Goal: Entertainment & Leisure: Browse casually

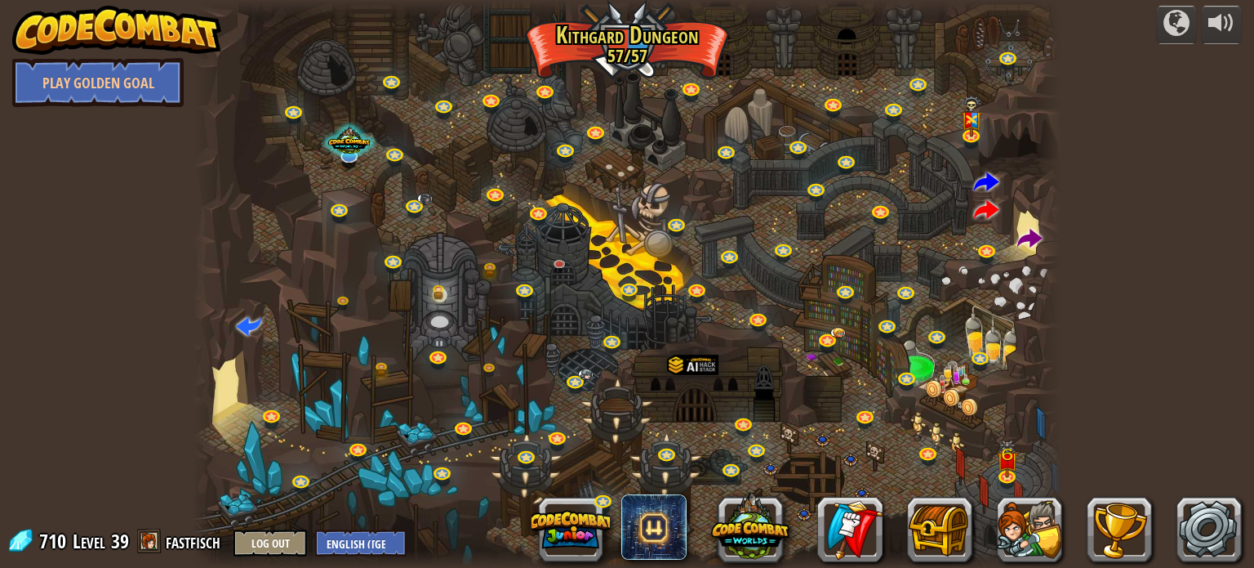
click at [154, 52] on img at bounding box center [116, 30] width 209 height 49
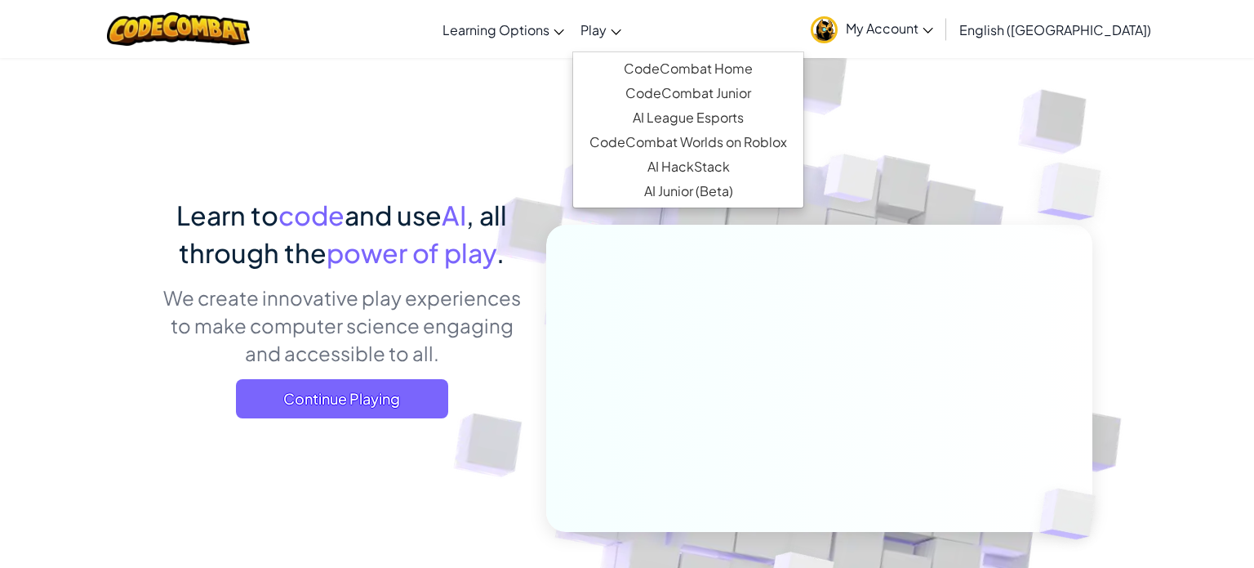
click at [607, 29] on span "Play" at bounding box center [594, 29] width 26 height 17
click at [699, 114] on link "AI League Esports" at bounding box center [688, 117] width 230 height 25
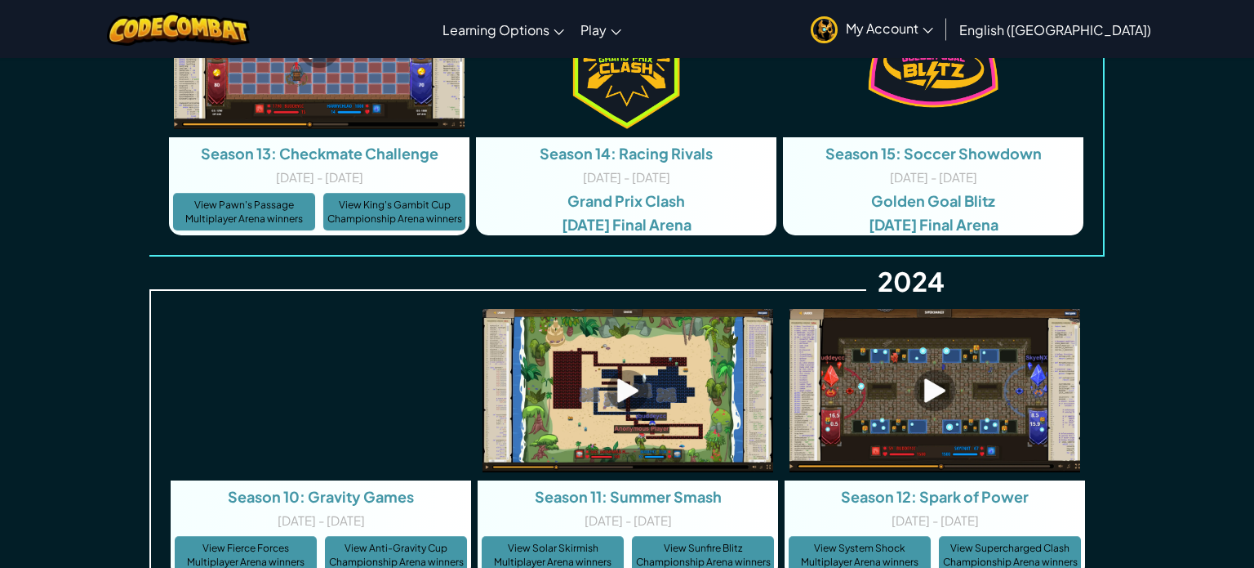
scroll to position [3344, 0]
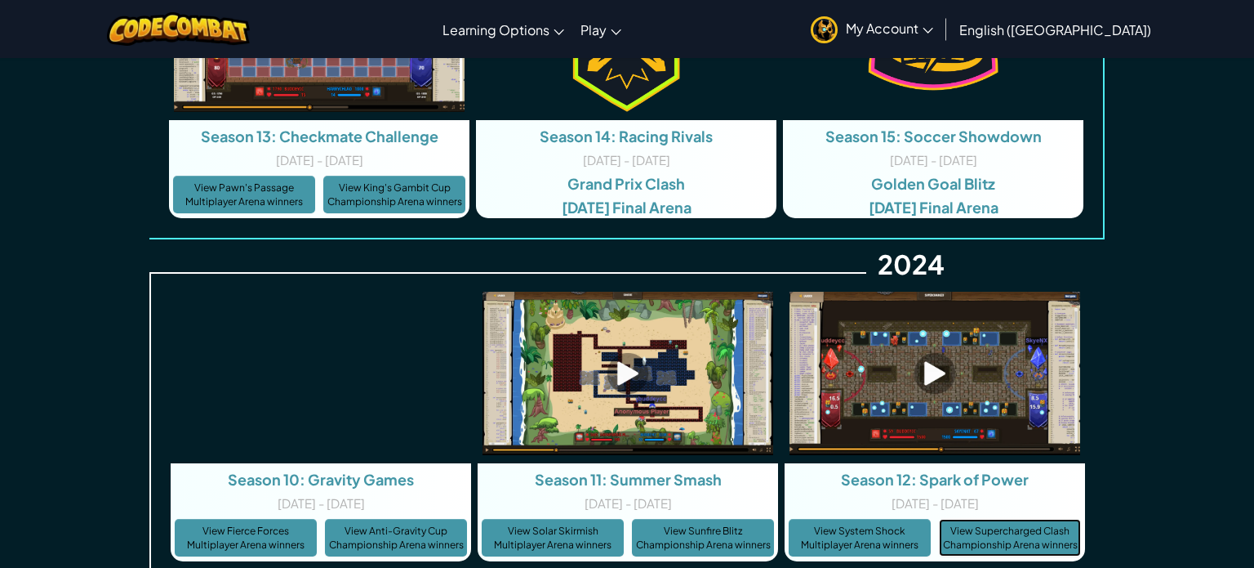
click at [1000, 528] on link "View Supercharged Clash Championship Arena winners" at bounding box center [1010, 538] width 142 height 38
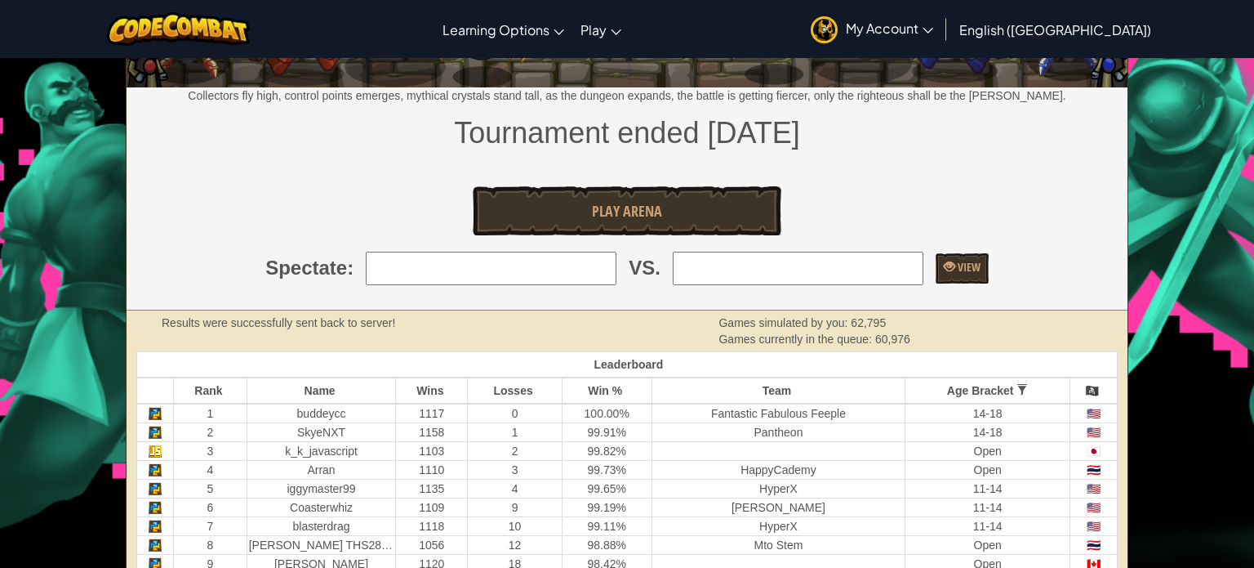
scroll to position [26, 0]
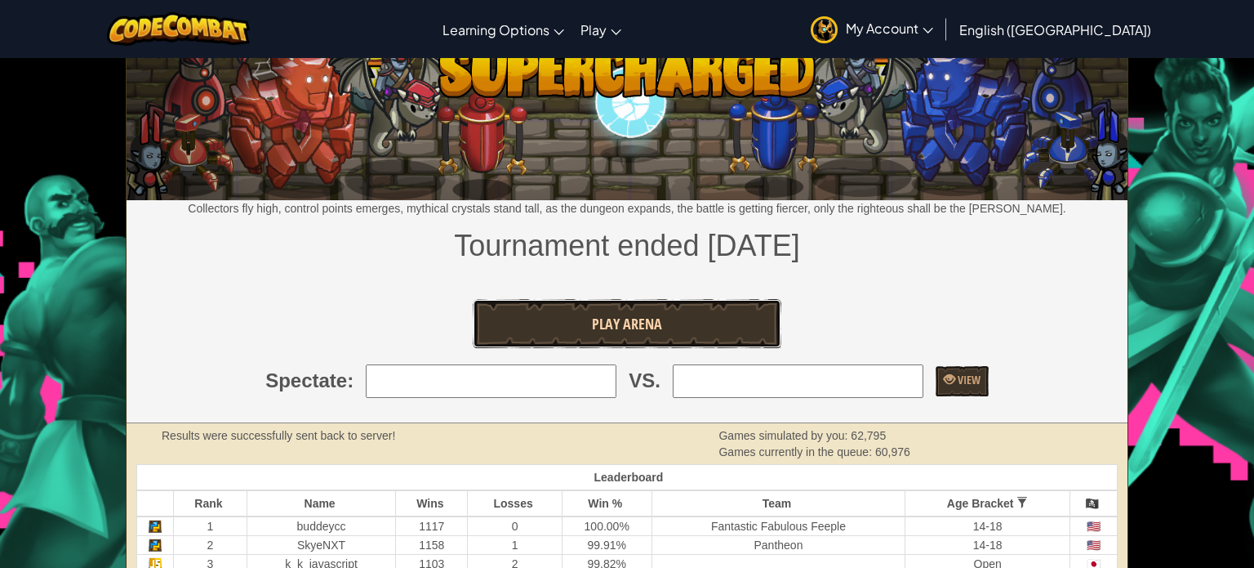
click at [686, 319] on link "Play Arena" at bounding box center [627, 323] width 308 height 49
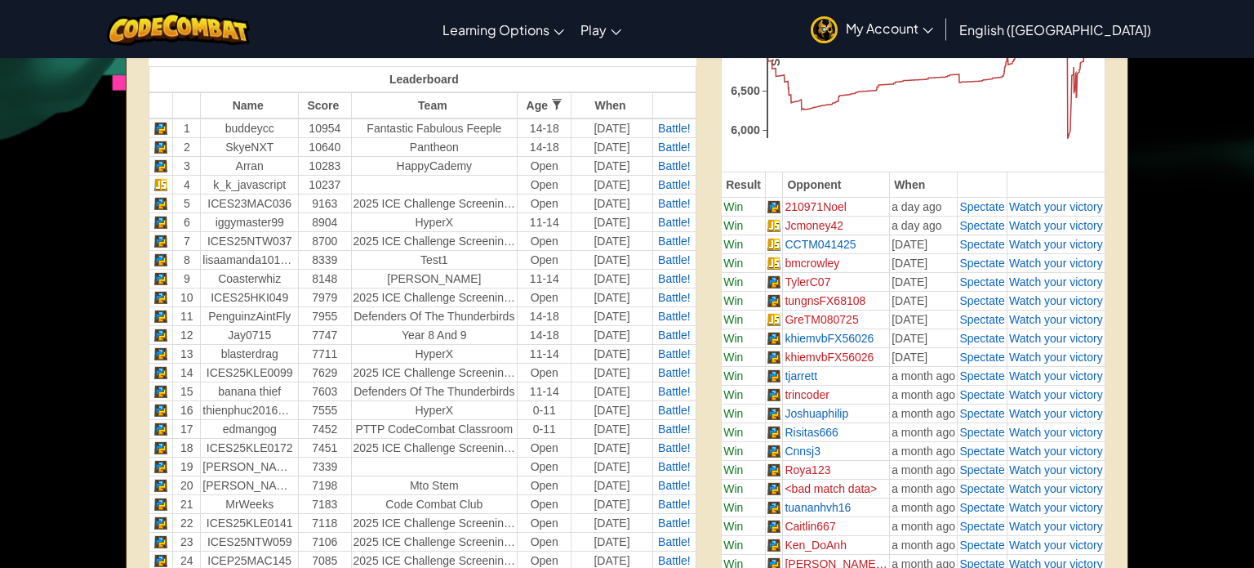
scroll to position [599, 0]
